Goal: Transaction & Acquisition: Purchase product/service

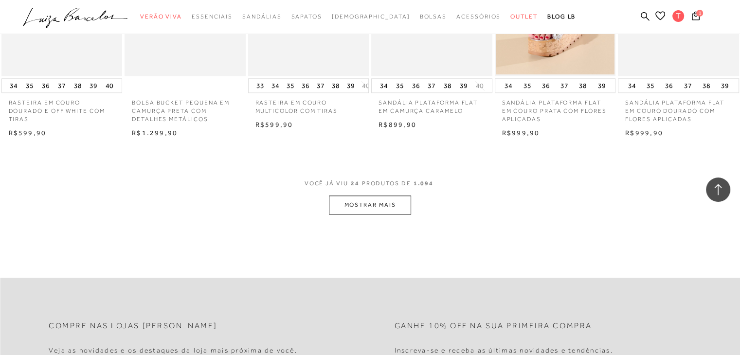
scroll to position [958, 0]
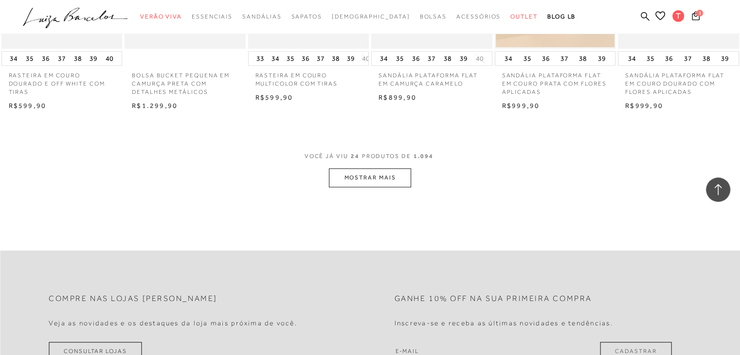
drag, startPoint x: 746, startPoint y: 144, endPoint x: 746, endPoint y: 247, distance: 103.6
click at [391, 181] on button "MOSTRAR MAIS" at bounding box center [370, 177] width 82 height 19
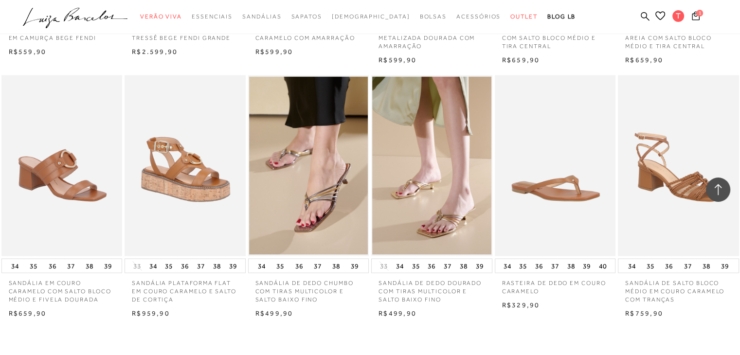
scroll to position [1834, 0]
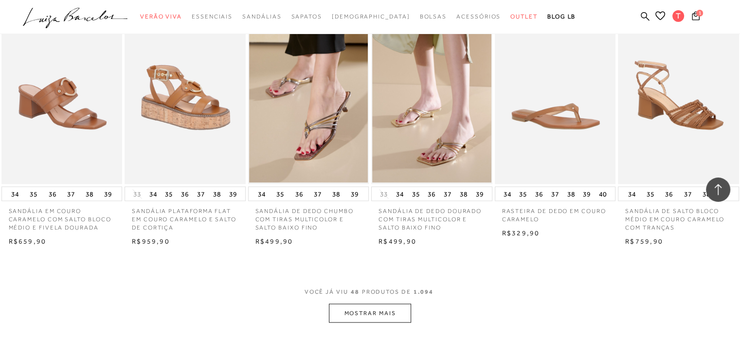
click at [377, 322] on button "MOSTRAR MAIS" at bounding box center [370, 312] width 82 height 19
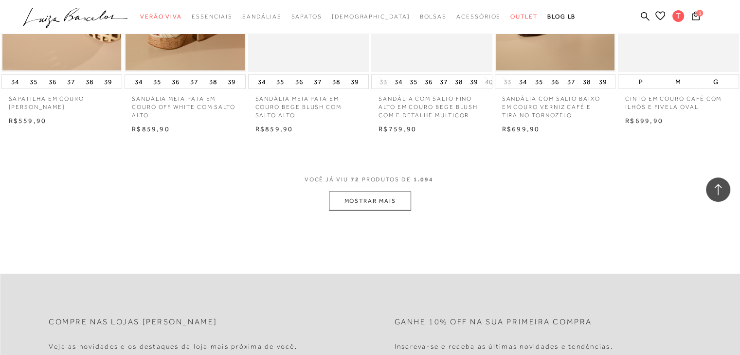
scroll to position [2990, 0]
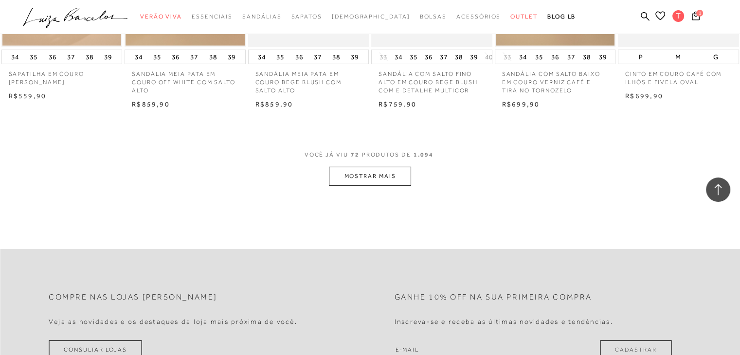
click at [355, 181] on button "MOSTRAR MAIS" at bounding box center [370, 176] width 82 height 19
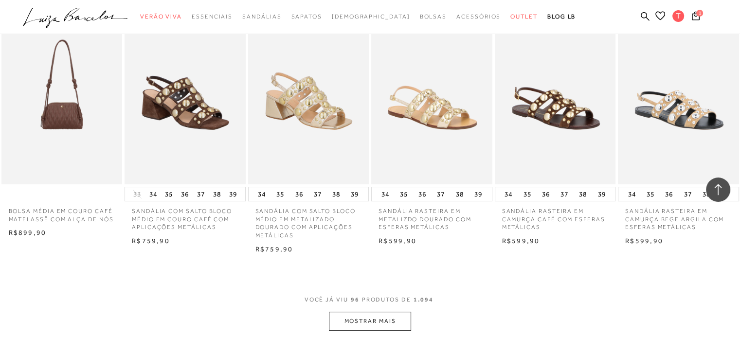
scroll to position [3893, 0]
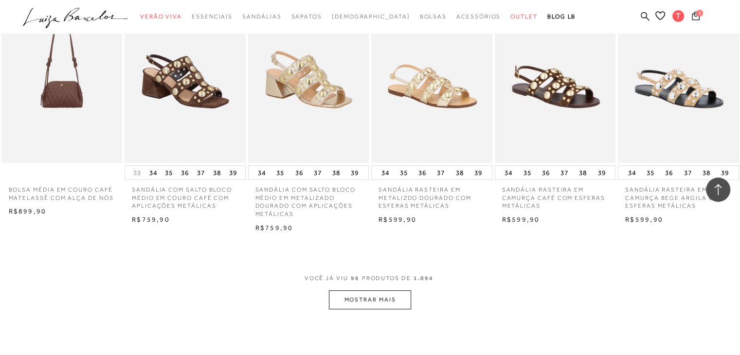
click at [395, 308] on button "MOSTRAR MAIS" at bounding box center [370, 299] width 82 height 19
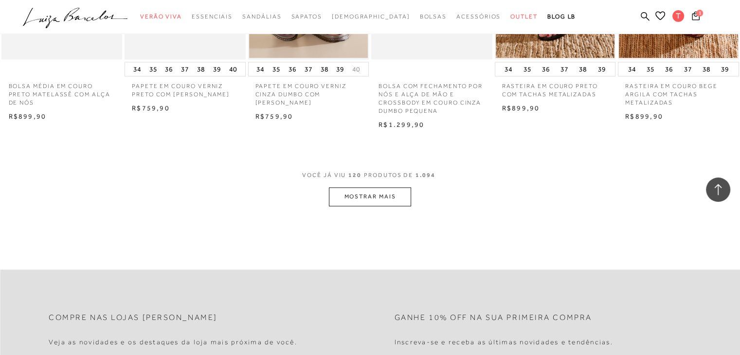
scroll to position [5037, 0]
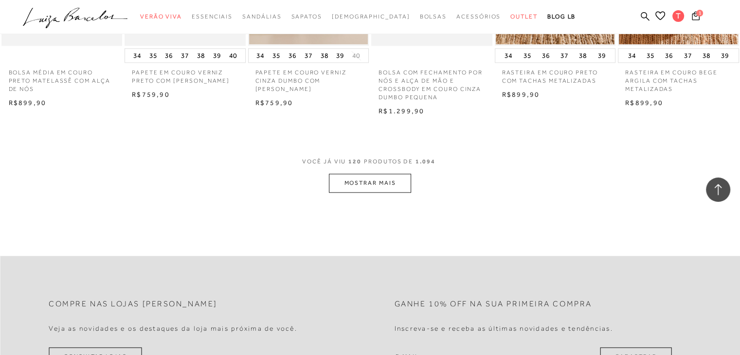
click at [383, 193] on button "MOSTRAR MAIS" at bounding box center [370, 183] width 82 height 19
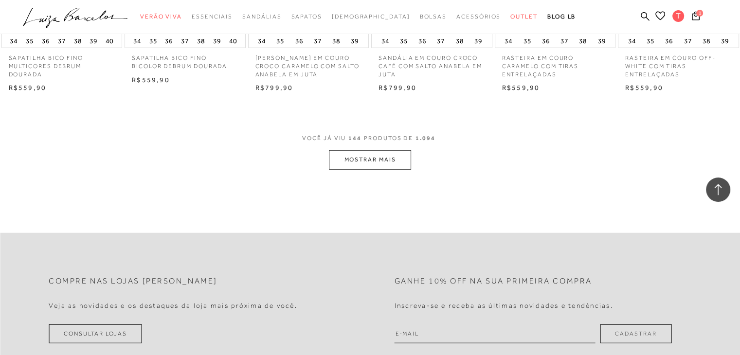
scroll to position [6102, 0]
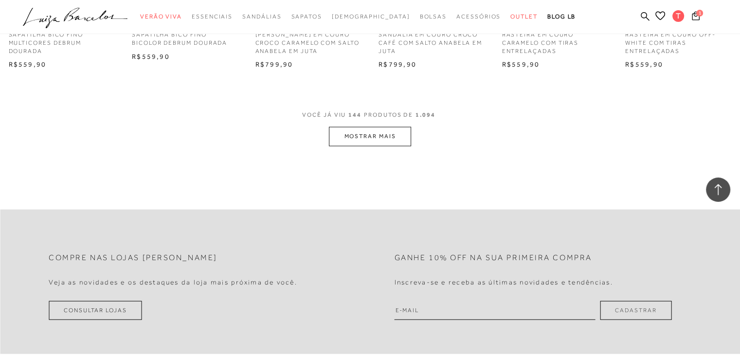
click at [360, 146] on button "MOSTRAR MAIS" at bounding box center [370, 136] width 82 height 19
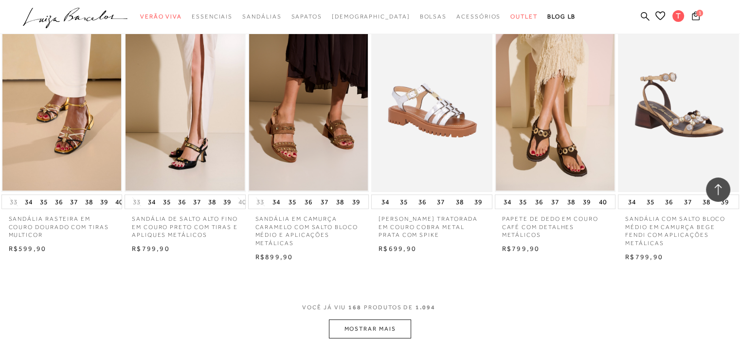
scroll to position [6938, 0]
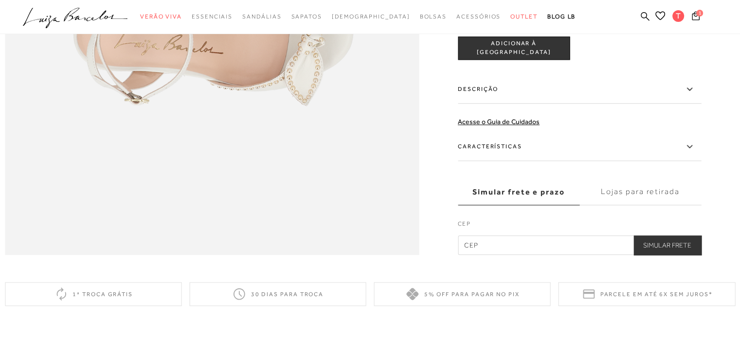
scroll to position [958, 0]
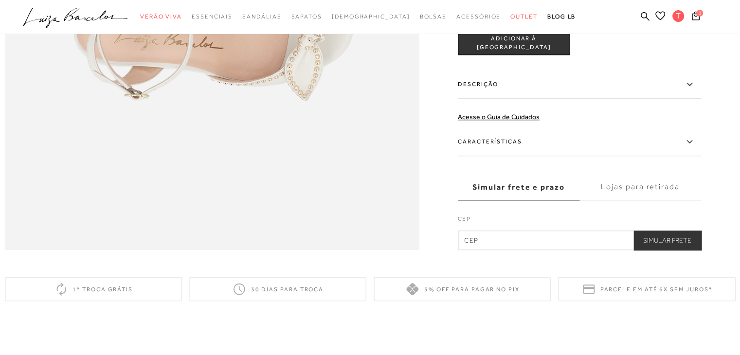
click at [603, 156] on label "Características" at bounding box center [579, 142] width 243 height 28
click at [0, 0] on input "Características" at bounding box center [0, 0] width 0 height 0
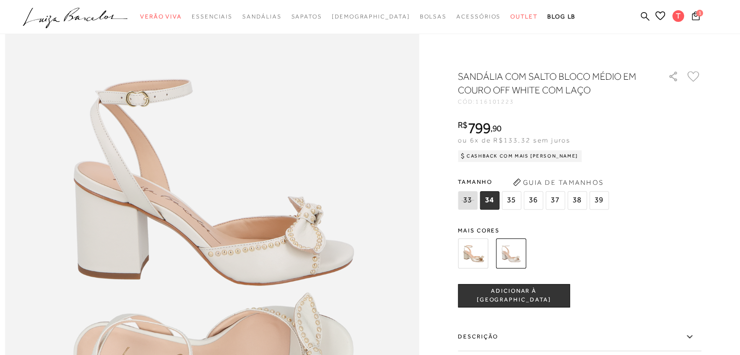
scroll to position [641, 0]
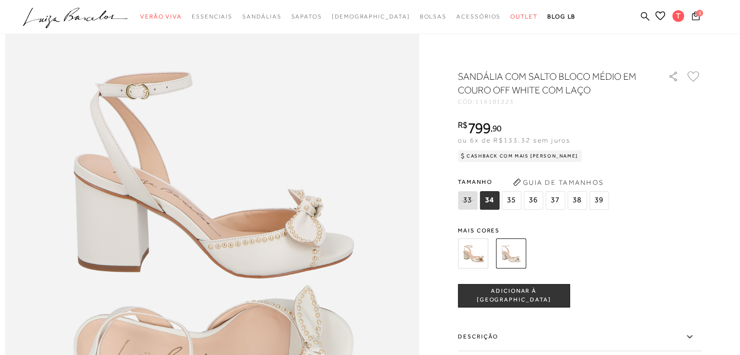
click at [581, 196] on span "38" at bounding box center [576, 200] width 19 height 18
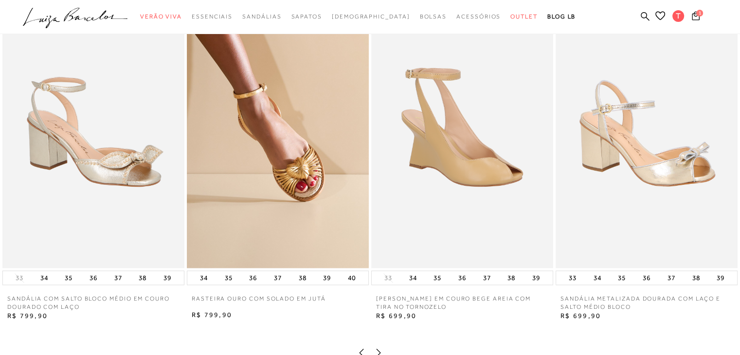
scroll to position [1387, 0]
